Goal: Task Accomplishment & Management: Manage account settings

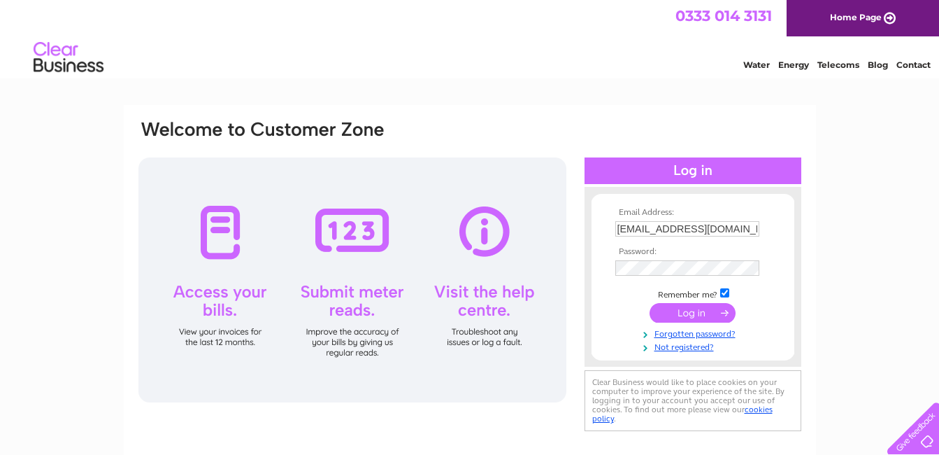
click at [657, 259] on td at bounding box center [693, 268] width 162 height 22
click at [690, 315] on input "submit" at bounding box center [693, 314] width 86 height 20
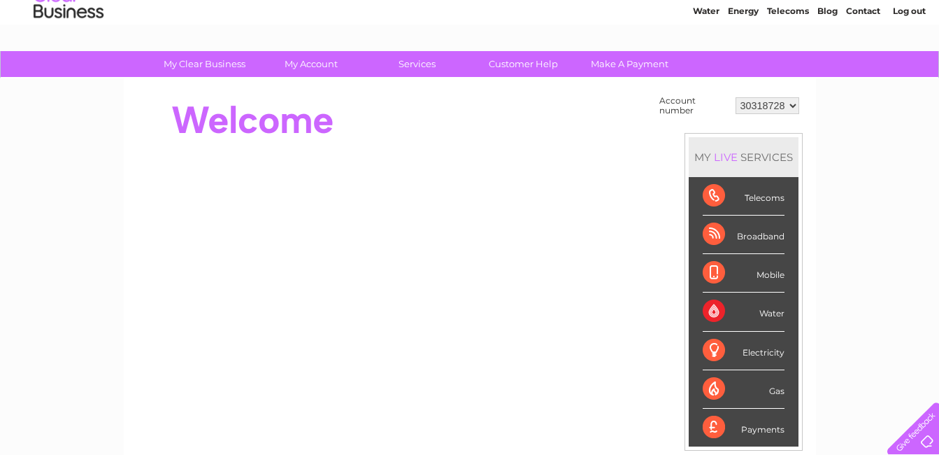
scroll to position [70, 0]
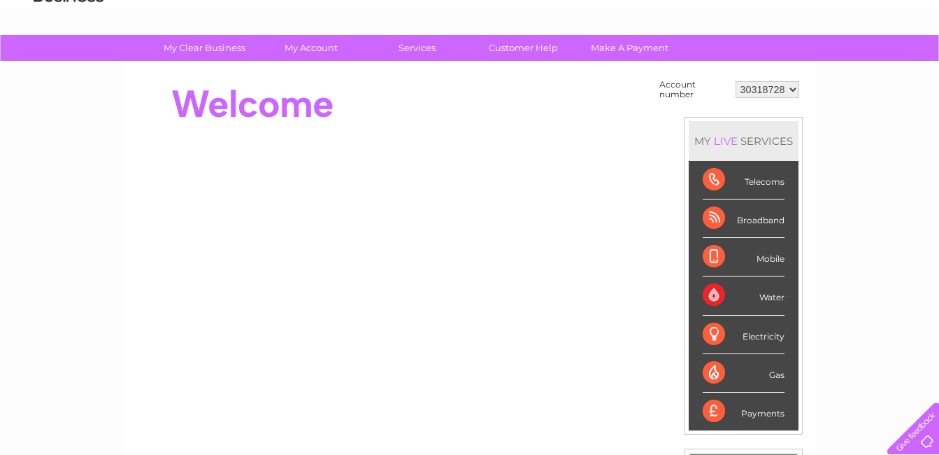
click at [758, 294] on div "Water" at bounding box center [744, 295] width 82 height 38
click at [765, 294] on div "Water" at bounding box center [744, 295] width 82 height 38
click at [699, 291] on li "Water" at bounding box center [744, 295] width 110 height 38
click at [720, 291] on div "Water" at bounding box center [744, 295] width 82 height 38
click at [705, 292] on div "Water" at bounding box center [744, 295] width 82 height 38
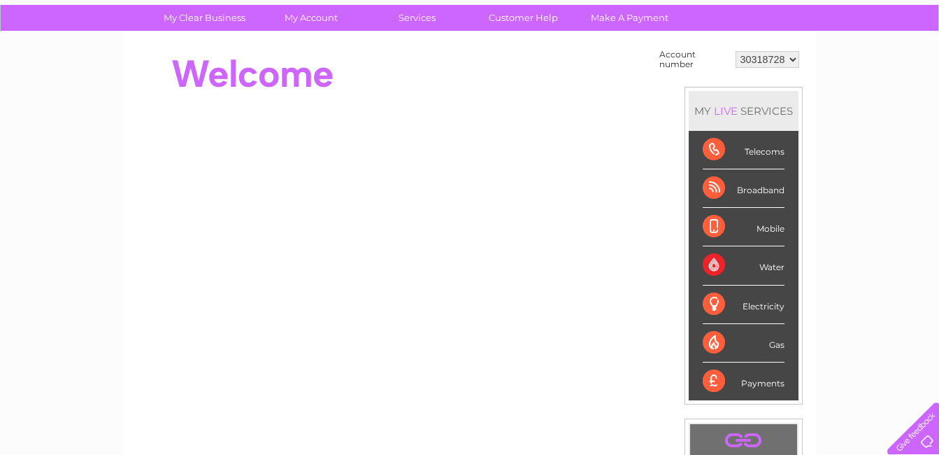
scroll to position [0, 0]
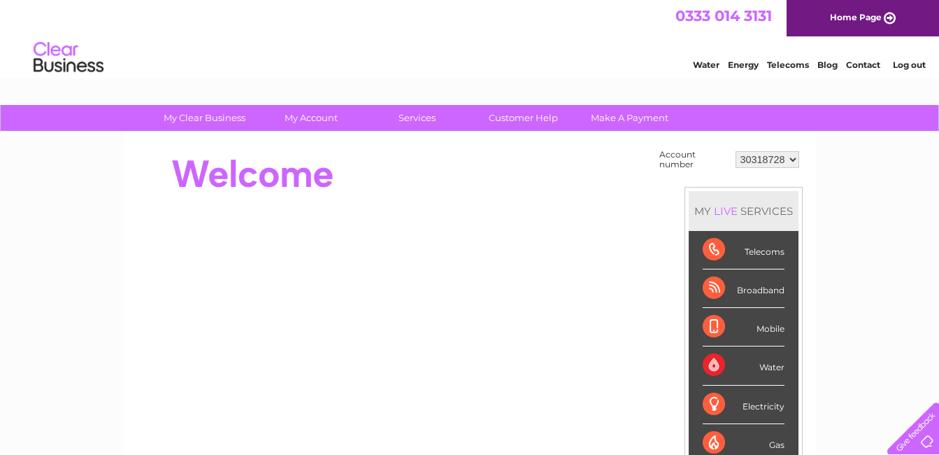
click at [772, 160] on select "30318728" at bounding box center [768, 159] width 64 height 17
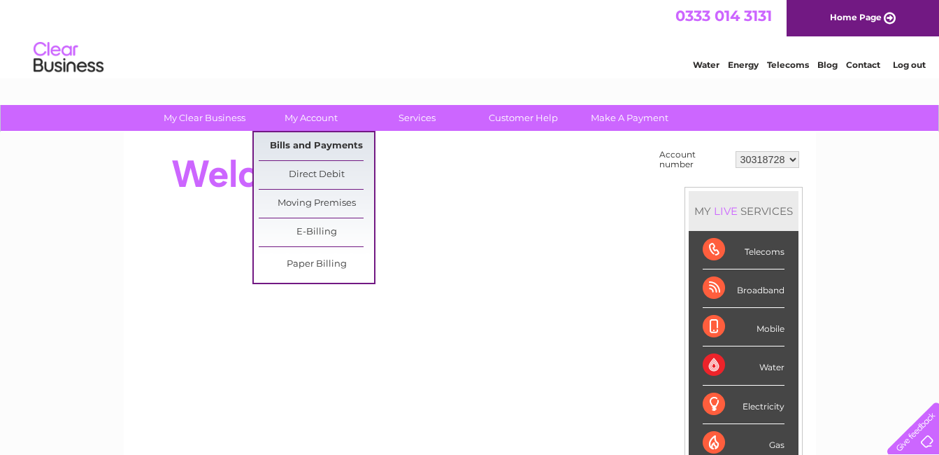
click at [308, 143] on link "Bills and Payments" at bounding box center [316, 146] width 115 height 28
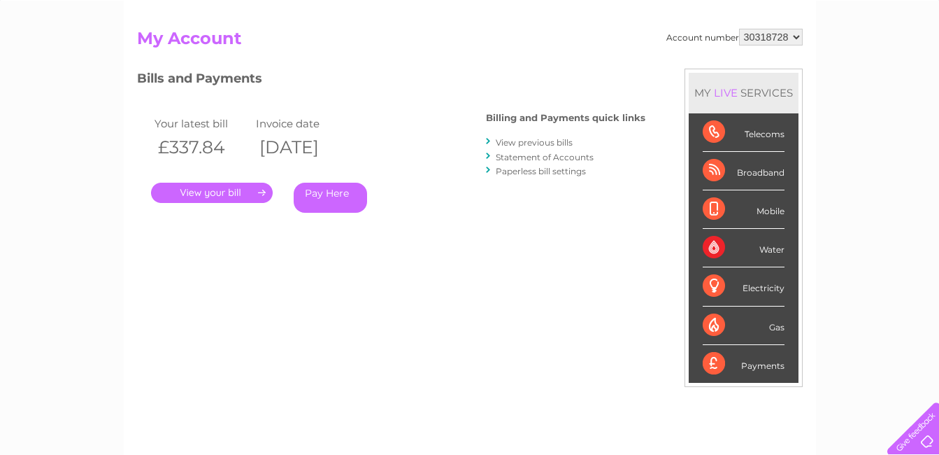
scroll to position [140, 0]
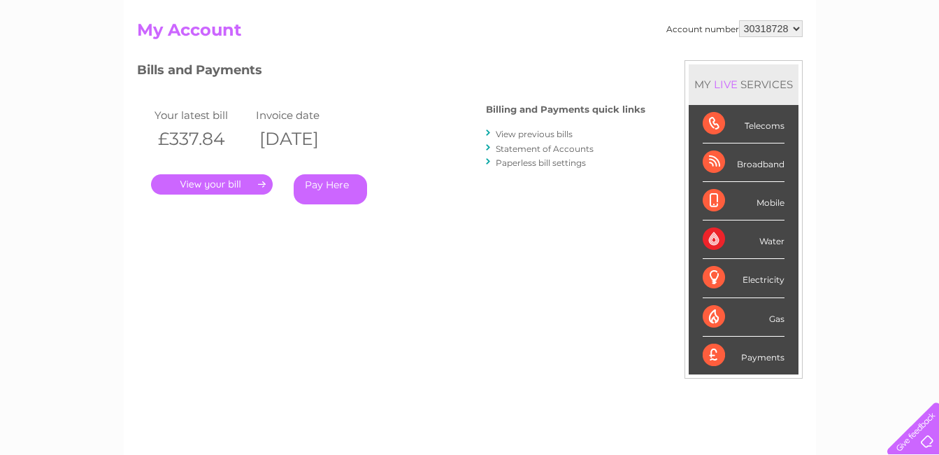
click at [534, 148] on link "Statement of Accounts" at bounding box center [545, 148] width 98 height 10
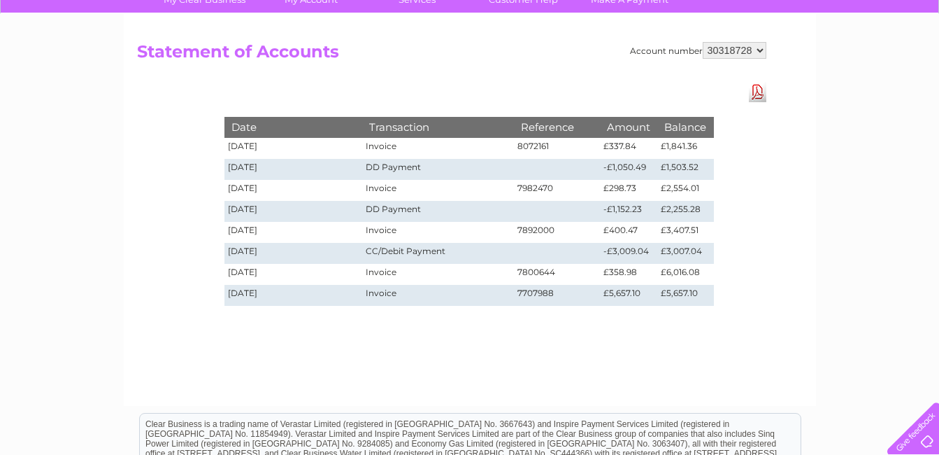
scroll to position [140, 0]
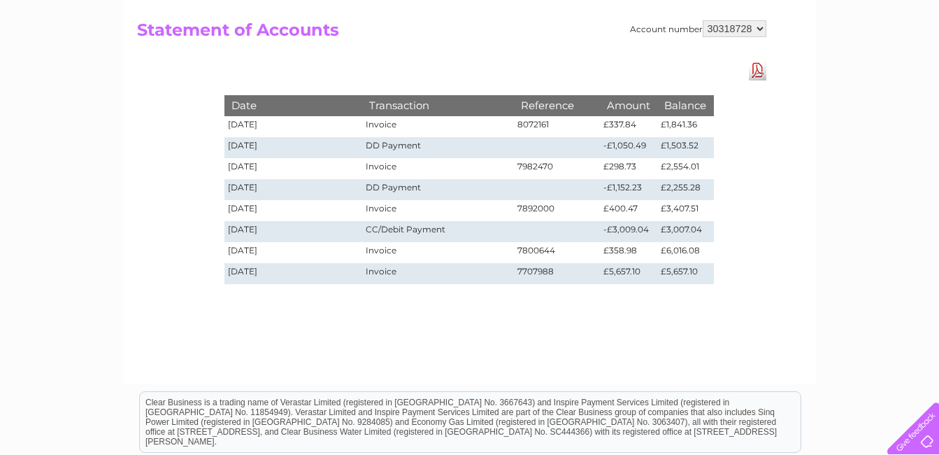
click at [79, 196] on div "My Clear Business Login Details My Details My Preferences Link Account My Accou…" at bounding box center [469, 294] width 939 height 658
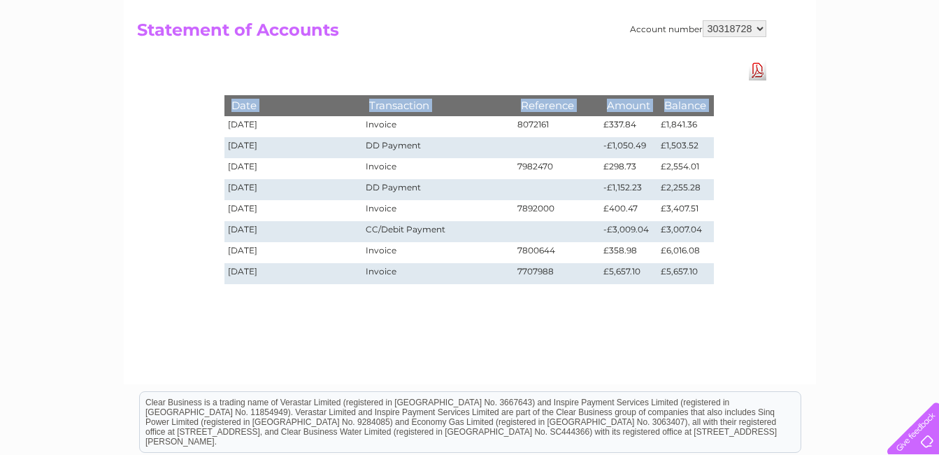
drag, startPoint x: 229, startPoint y: 122, endPoint x: 708, endPoint y: 287, distance: 506.5
click at [708, 287] on div "Date Transaction Reference Amount Balance [DATE] Invoice 8072161 £337.84 £1,841…" at bounding box center [470, 175] width 560 height 230
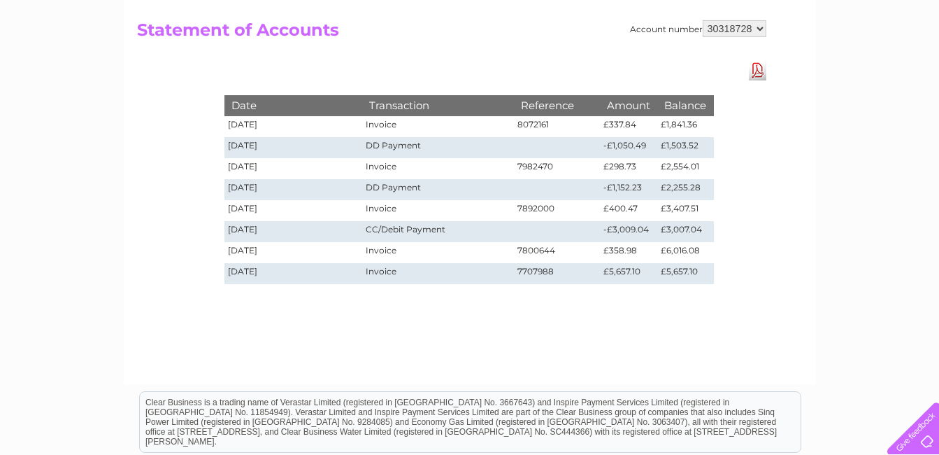
drag, startPoint x: 708, startPoint y: 287, endPoint x: 751, endPoint y: 286, distance: 42.7
click at [751, 286] on div "Account number 30318728 Statement of Accounts Download Pdf Date Transaction Ref…" at bounding box center [470, 188] width 692 height 392
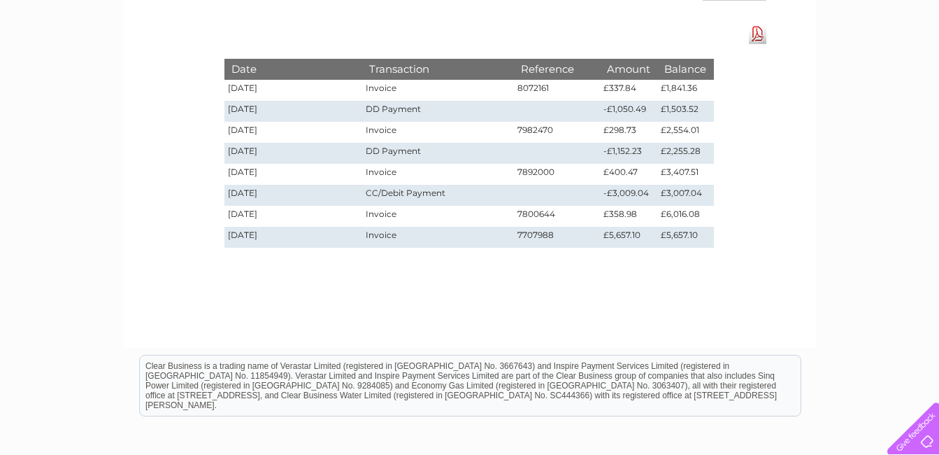
scroll to position [319, 0]
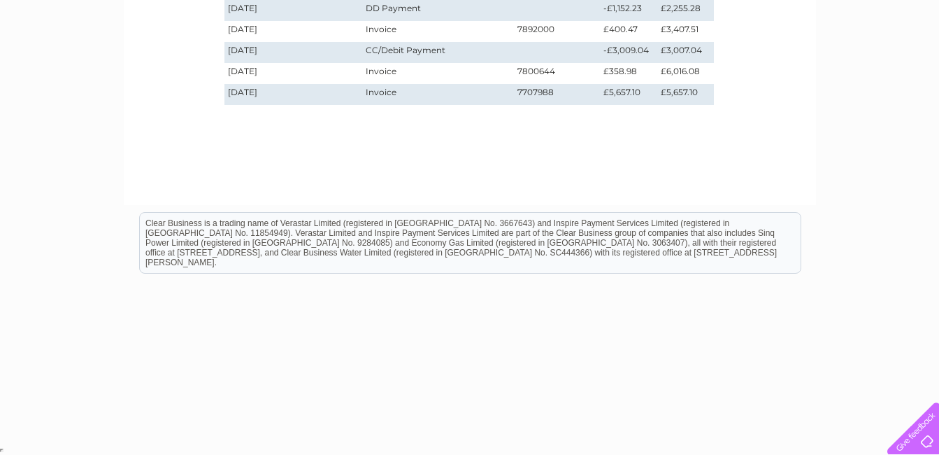
drag, startPoint x: 273, startPoint y: 179, endPoint x: 552, endPoint y: 136, distance: 282.4
click at [552, 136] on div "Account number 30318728 Statement of Accounts Download Pdf Date Transaction Ref…" at bounding box center [470, 9] width 692 height 392
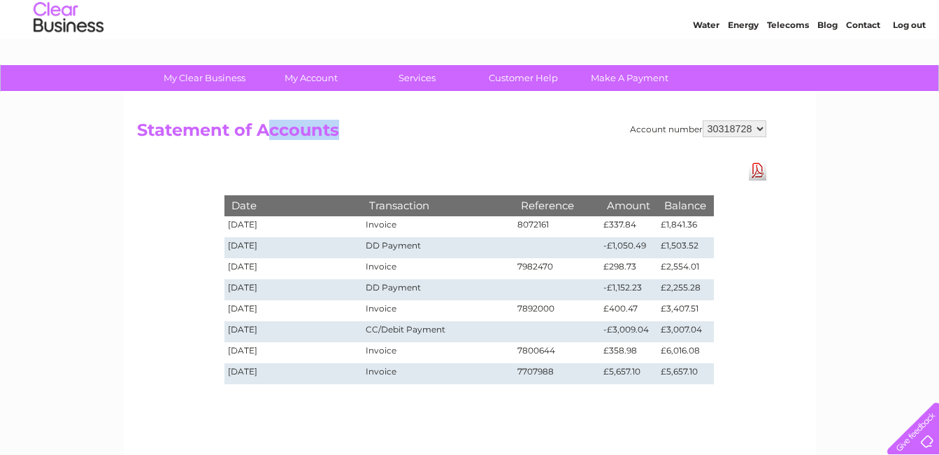
scroll to position [39, 0]
